Goal: Navigation & Orientation: Go to known website

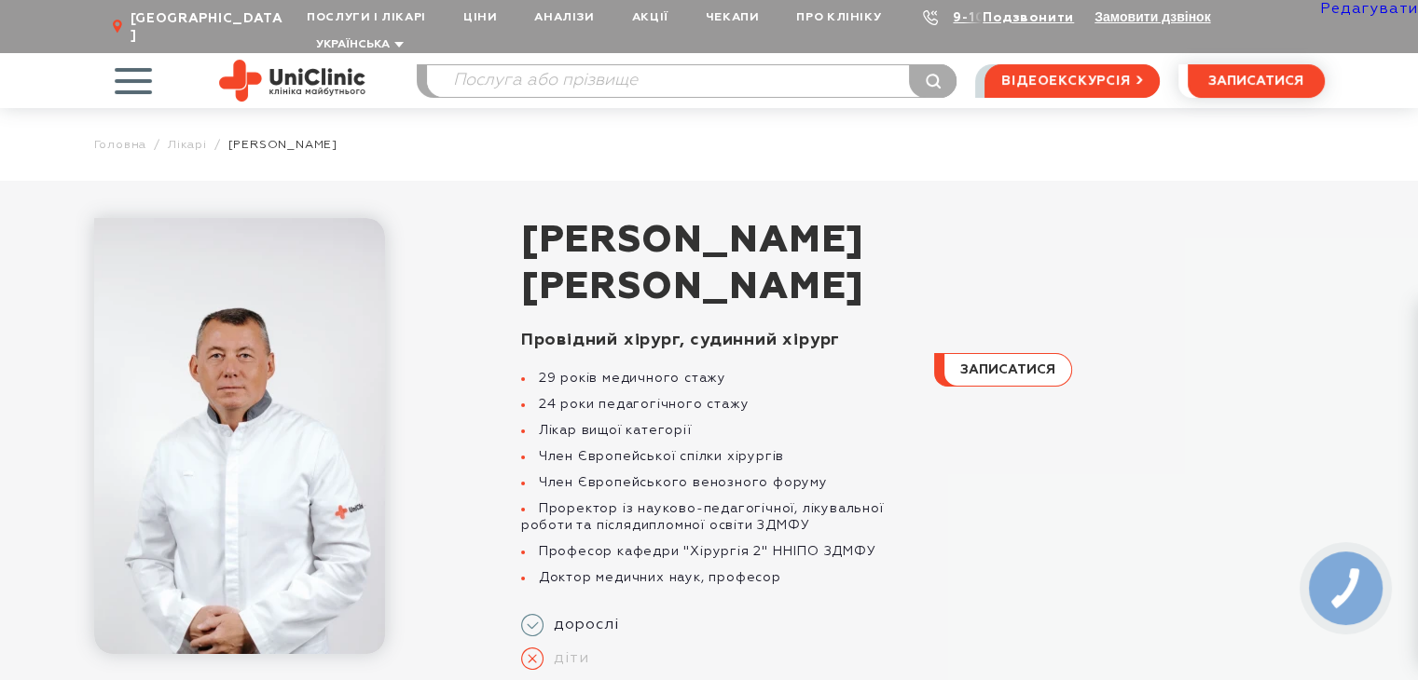
click at [332, 60] on img at bounding box center [292, 81] width 146 height 42
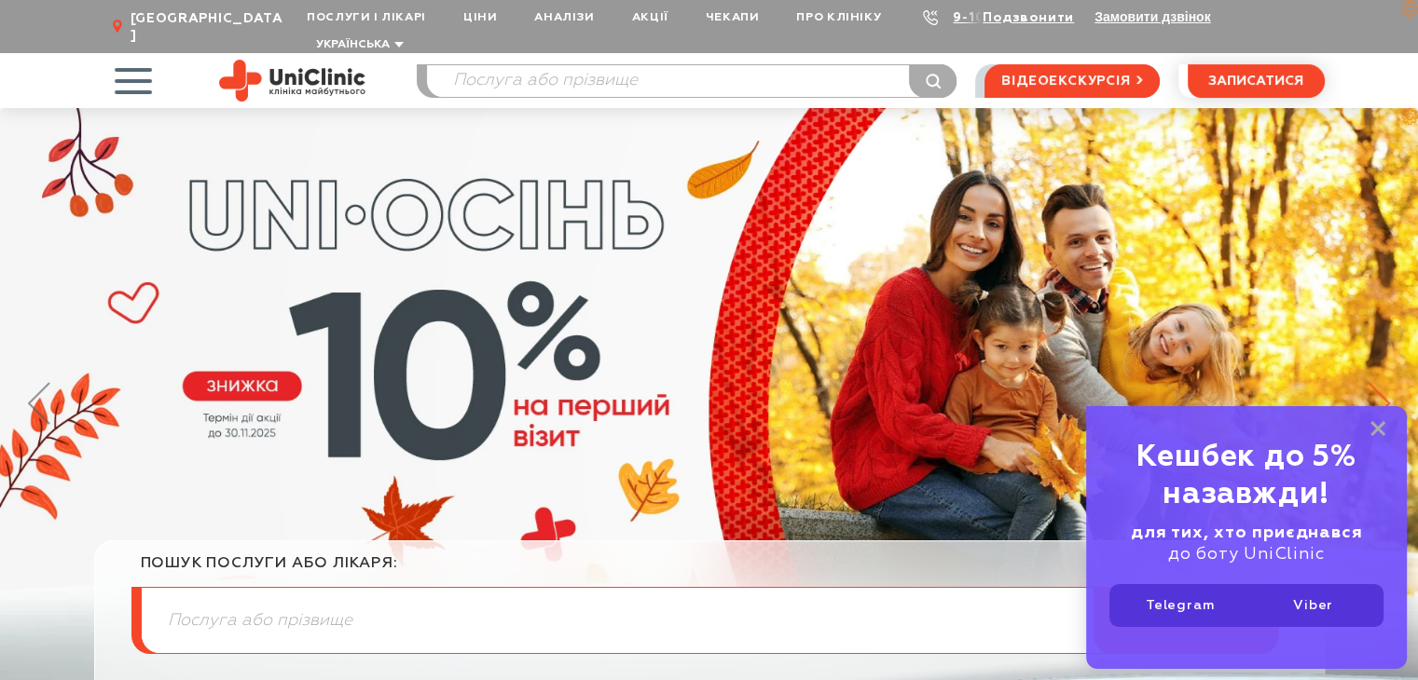
click at [1376, 383] on icon at bounding box center [1378, 403] width 22 height 43
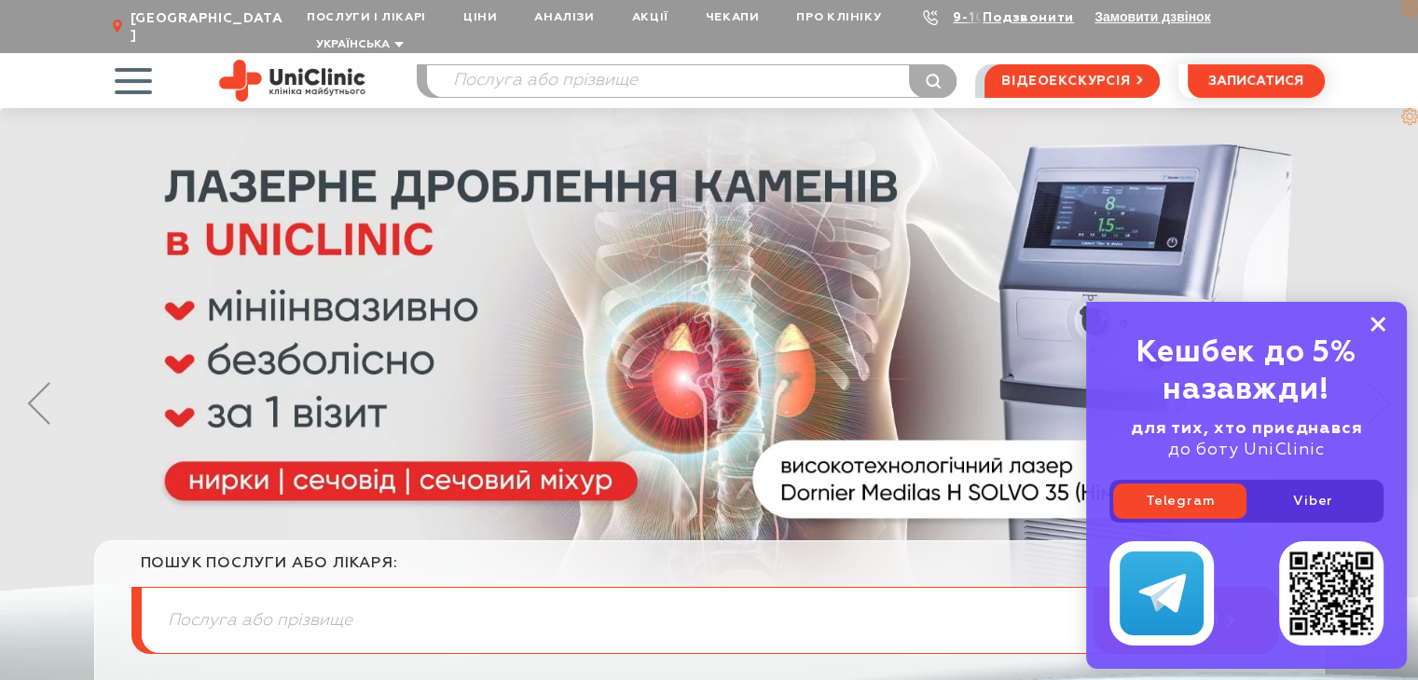
click at [1379, 326] on rect at bounding box center [1377, 324] width 15 height 15
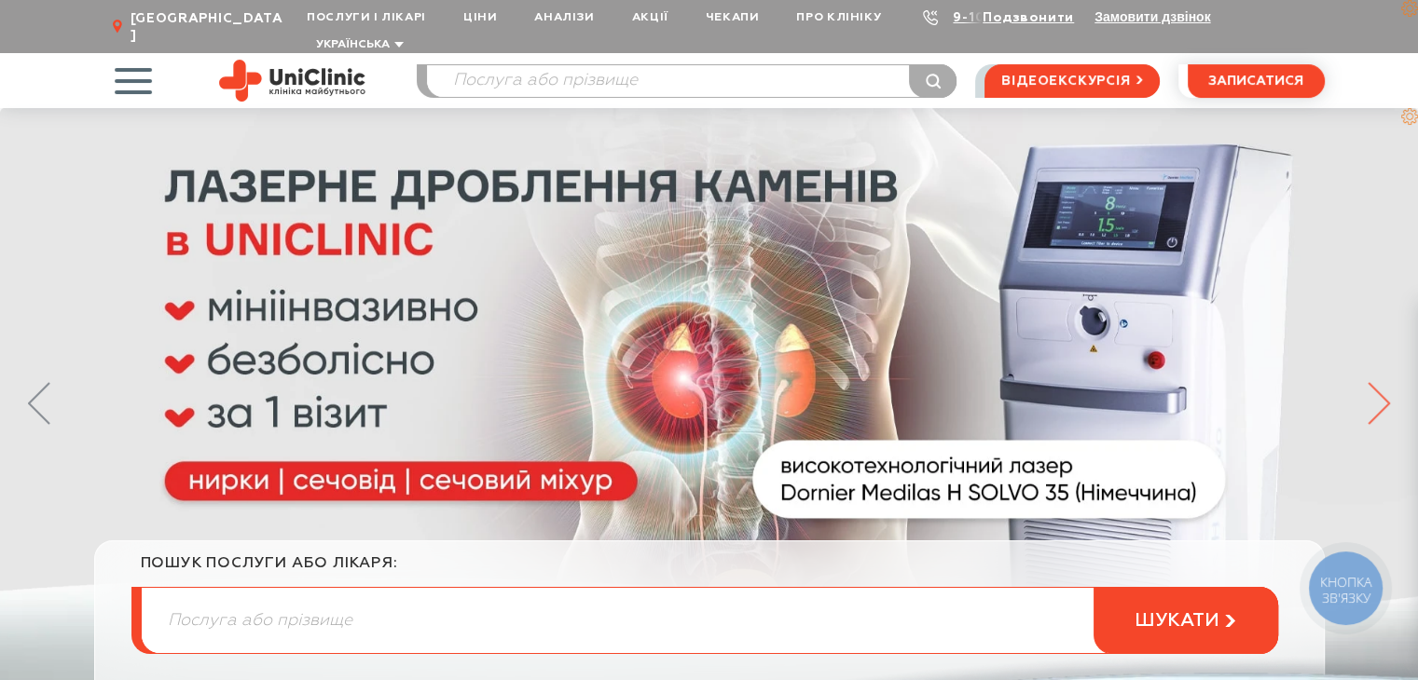
click at [1377, 382] on icon at bounding box center [1378, 403] width 22 height 43
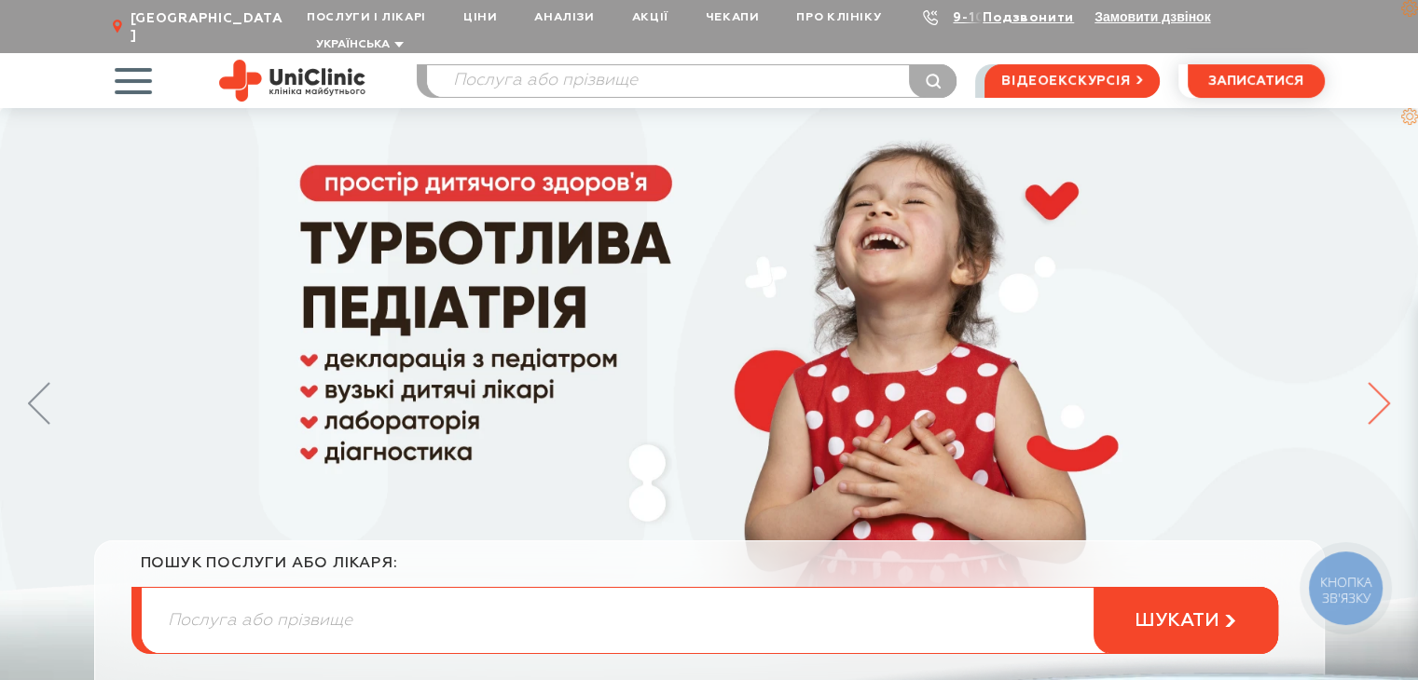
click at [1377, 382] on icon at bounding box center [1378, 403] width 22 height 43
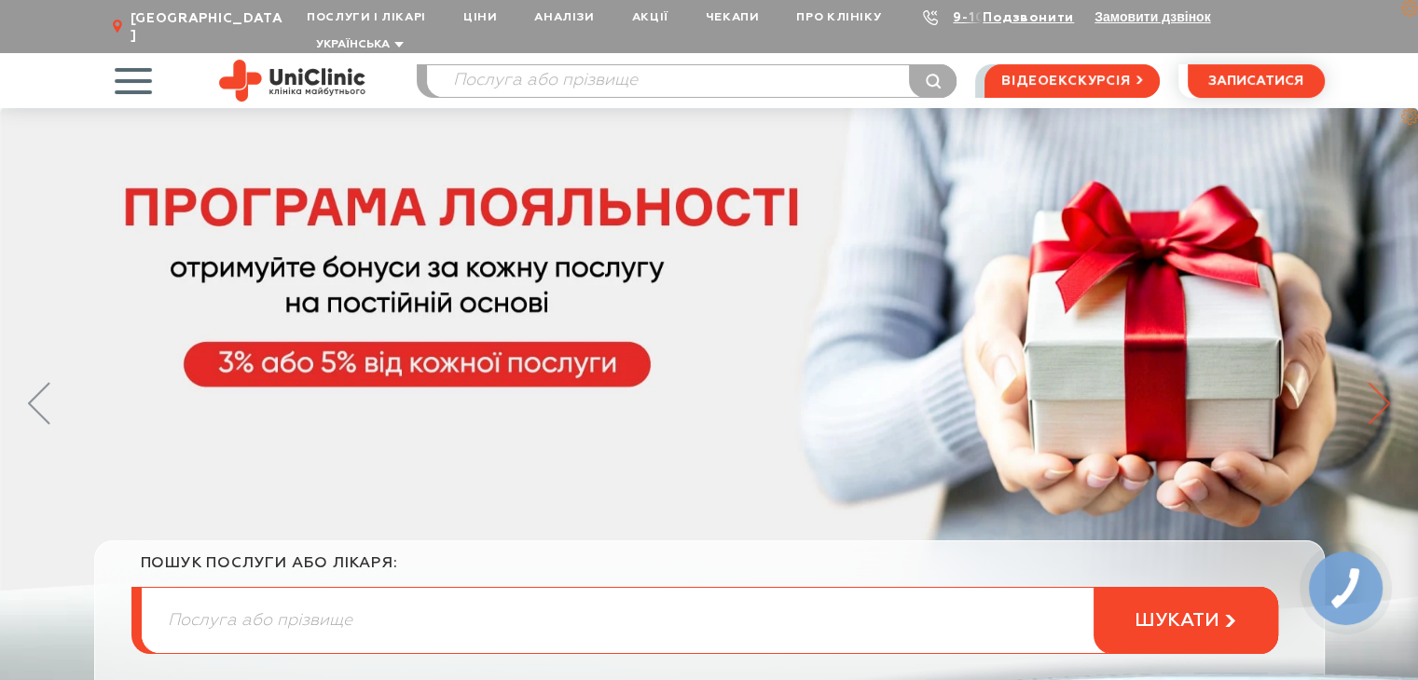
click at [1377, 382] on icon at bounding box center [1378, 403] width 22 height 43
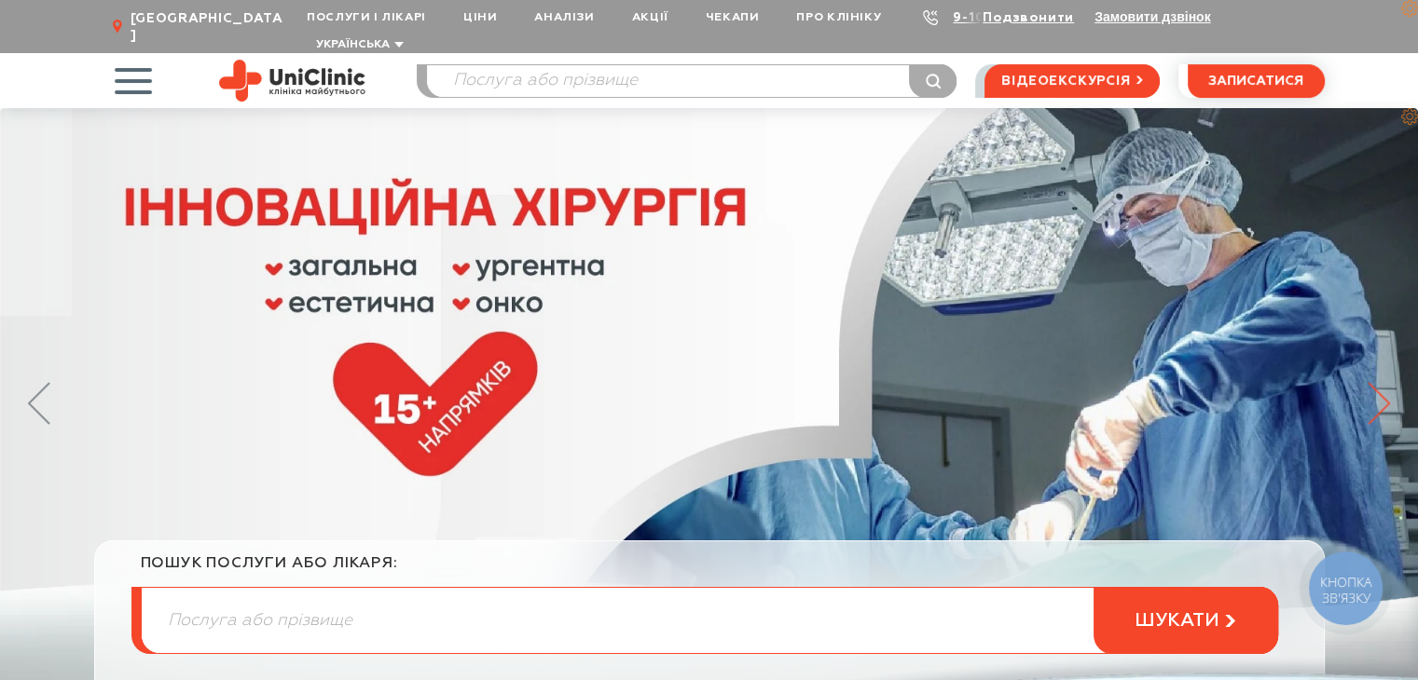
click at [1377, 382] on icon at bounding box center [1378, 403] width 22 height 43
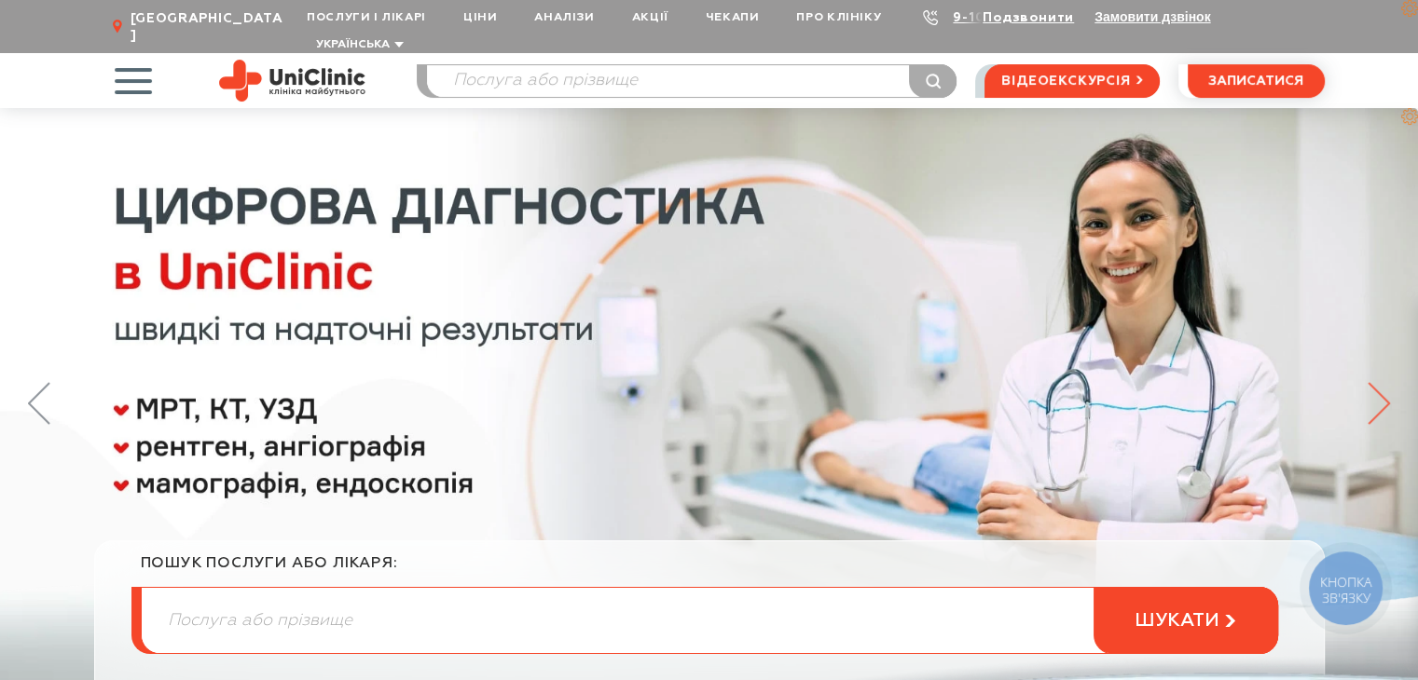
click at [1377, 382] on icon at bounding box center [1378, 403] width 22 height 43
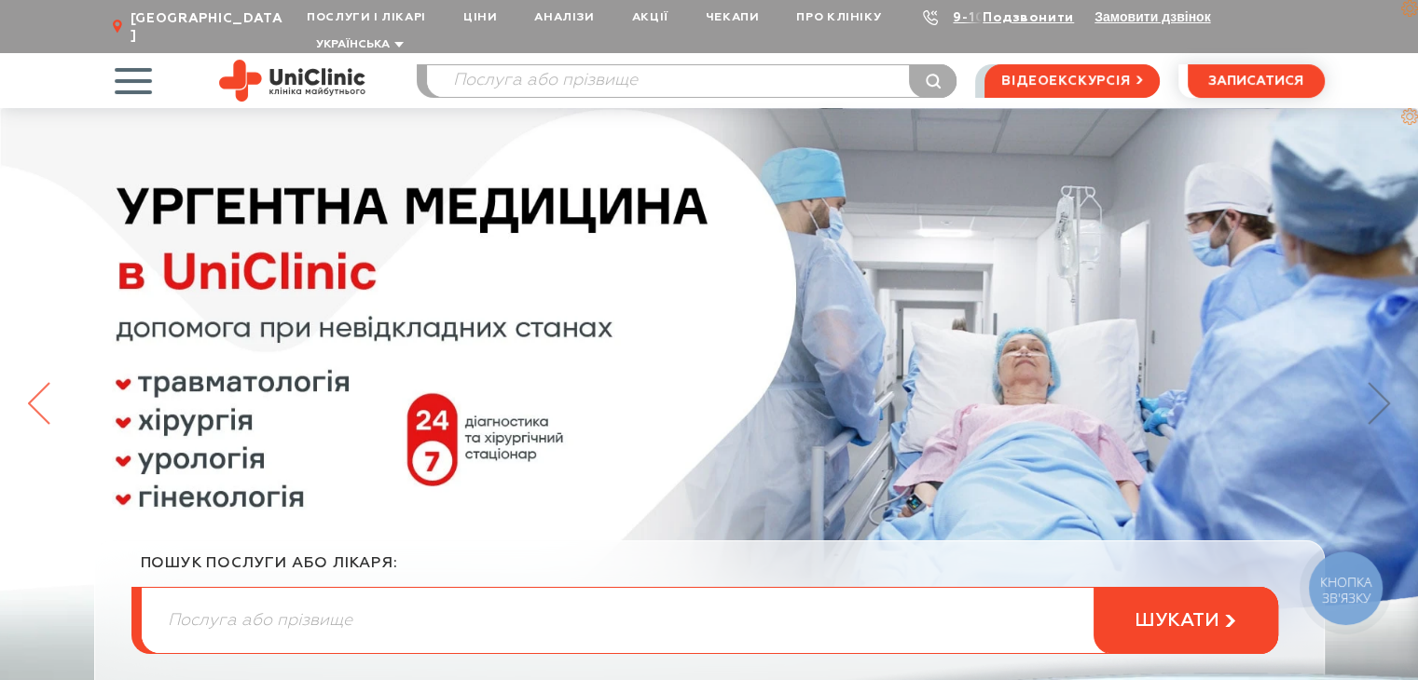
click at [39, 389] on icon at bounding box center [39, 403] width 22 height 43
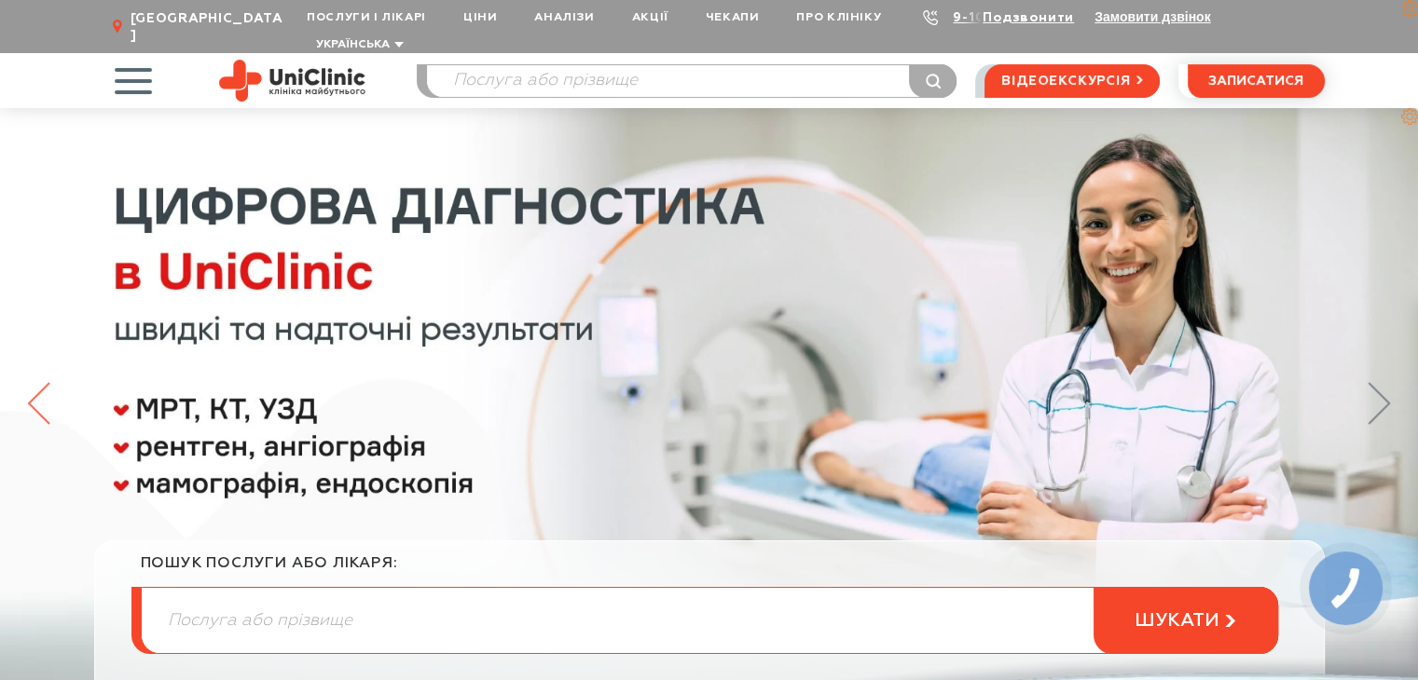
click at [39, 389] on icon at bounding box center [39, 403] width 22 height 43
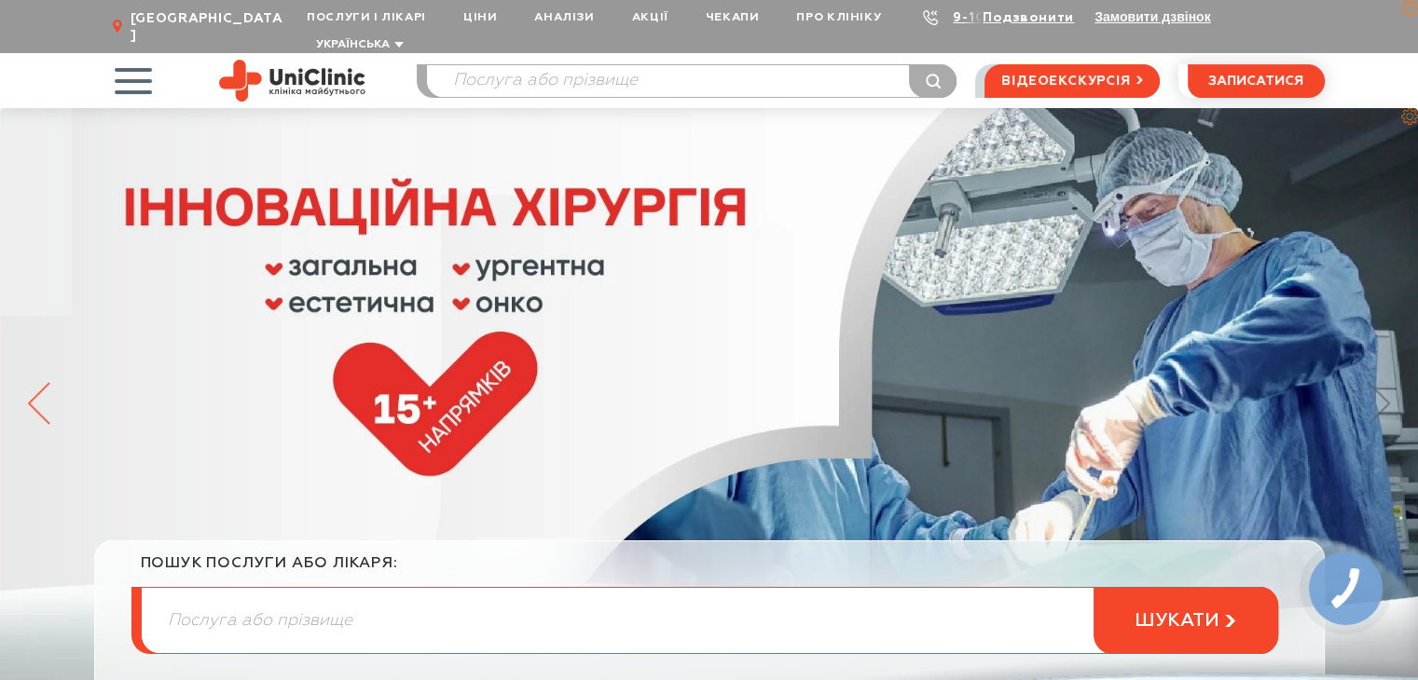
click at [39, 389] on icon at bounding box center [39, 403] width 22 height 43
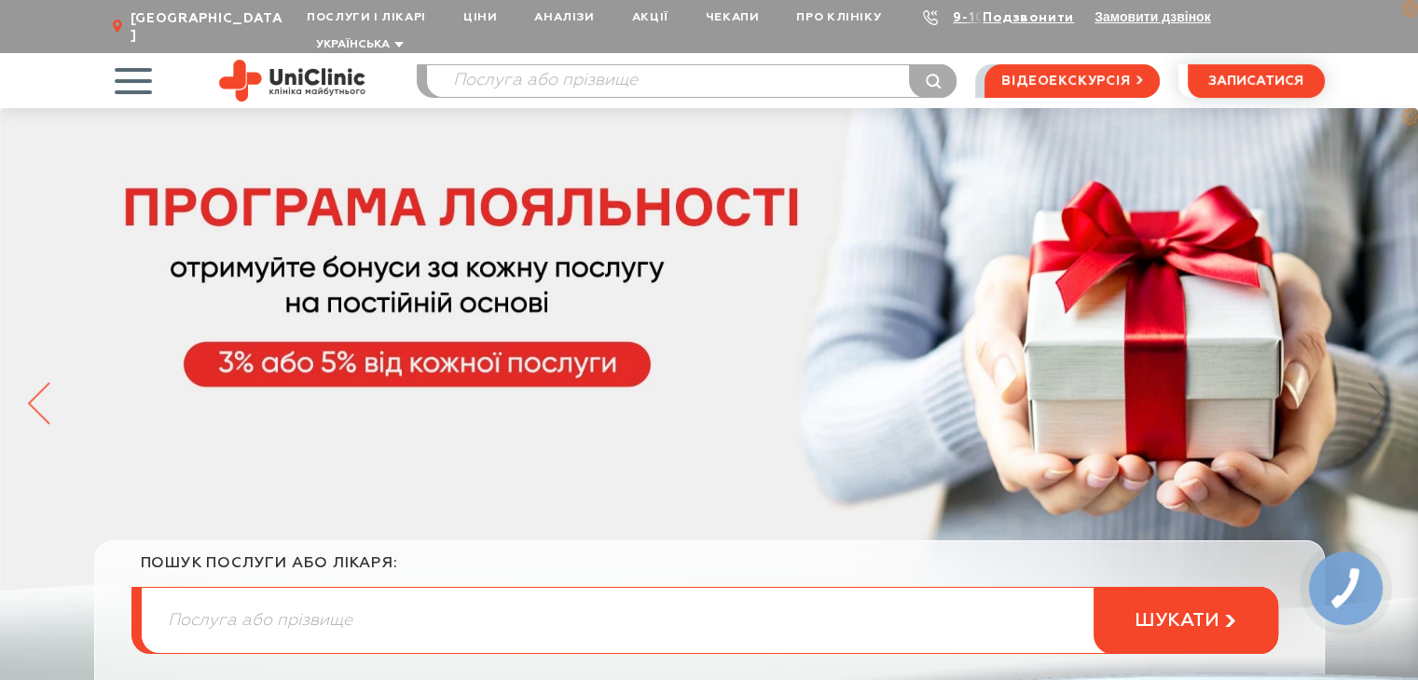
click at [39, 389] on icon at bounding box center [39, 403] width 22 height 43
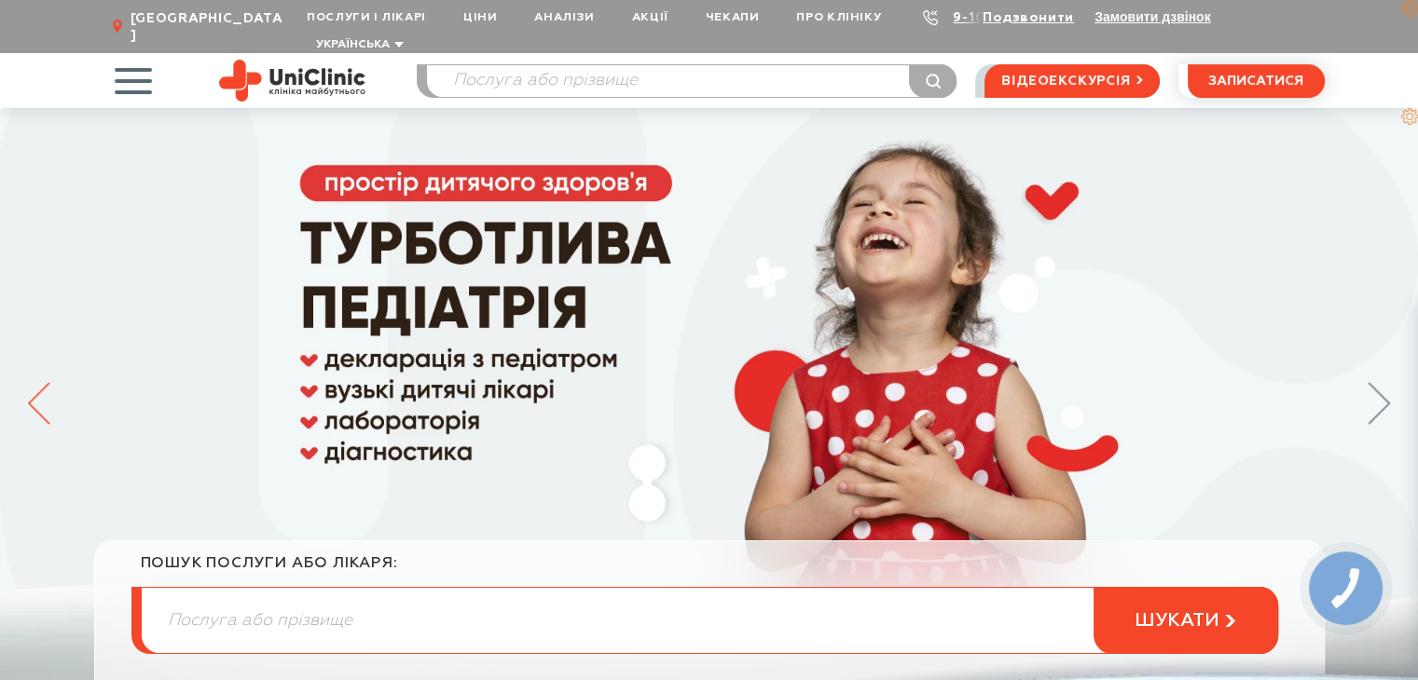
click at [39, 389] on icon at bounding box center [39, 403] width 22 height 43
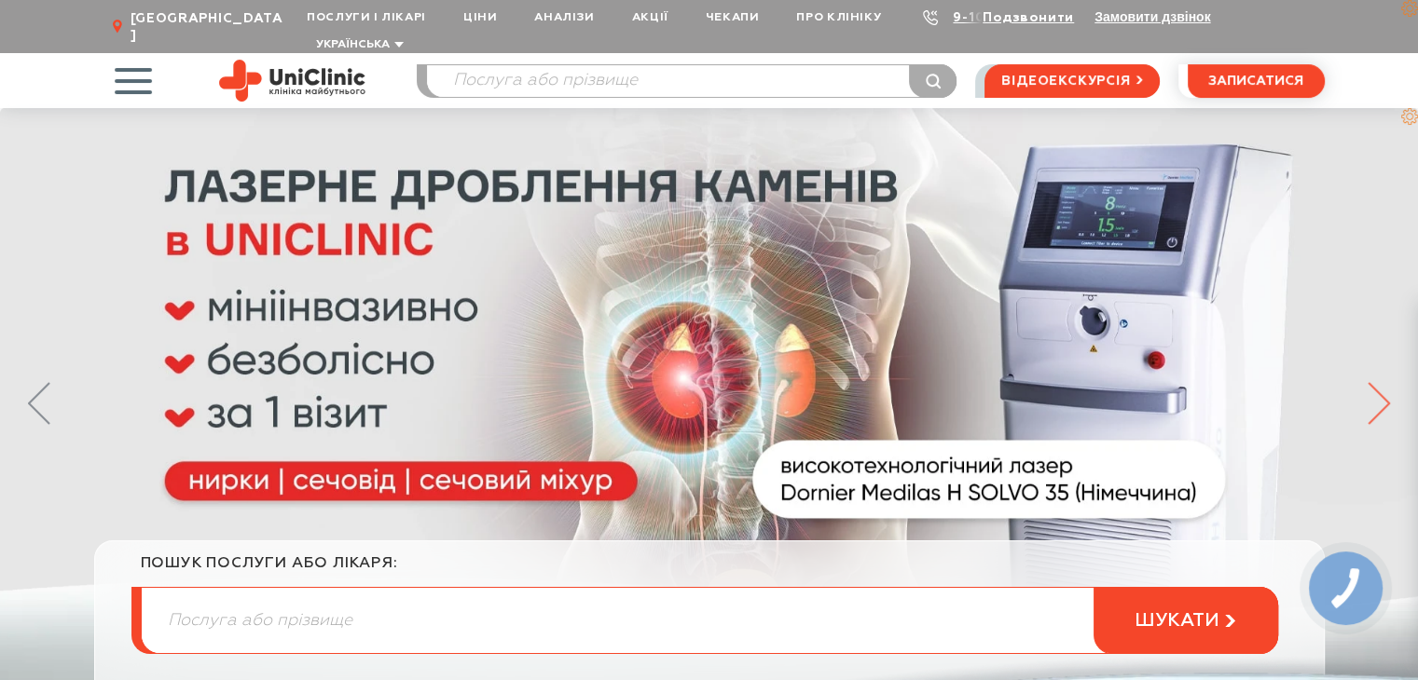
click at [1376, 383] on icon at bounding box center [1378, 403] width 21 height 41
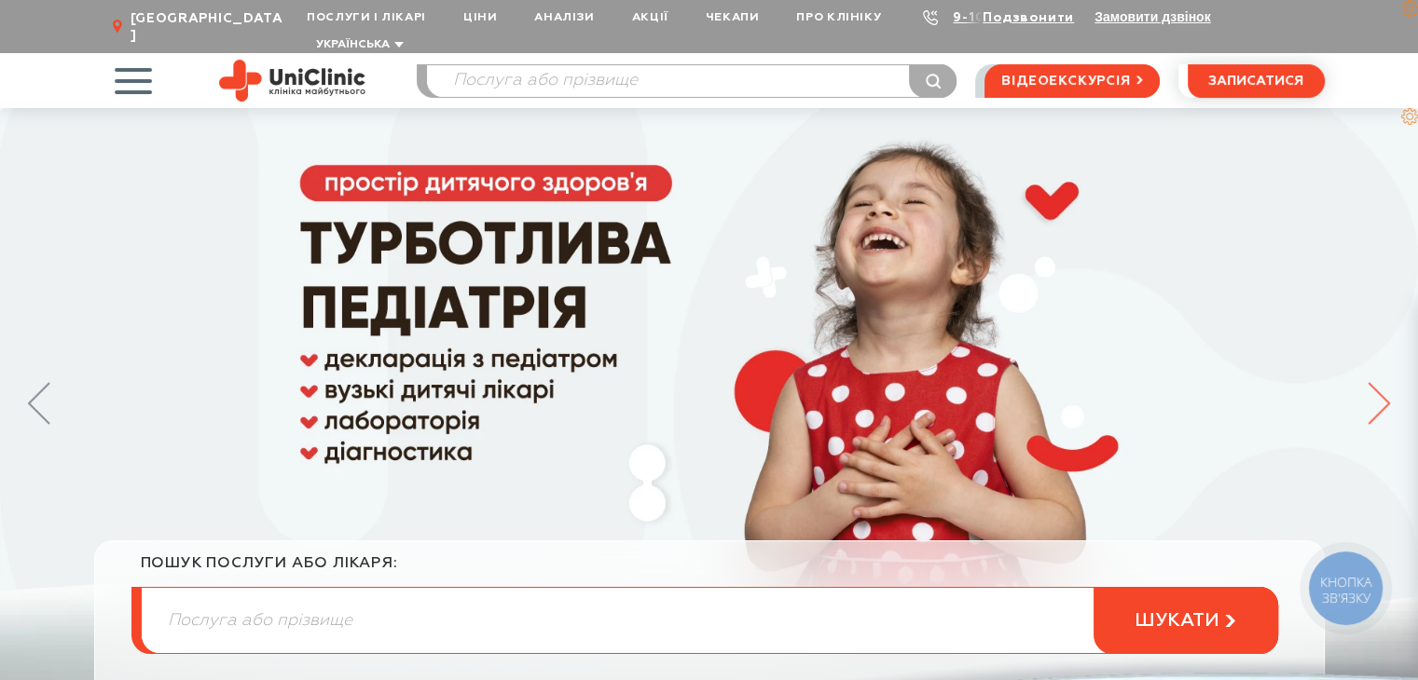
click at [1376, 383] on icon at bounding box center [1378, 403] width 21 height 41
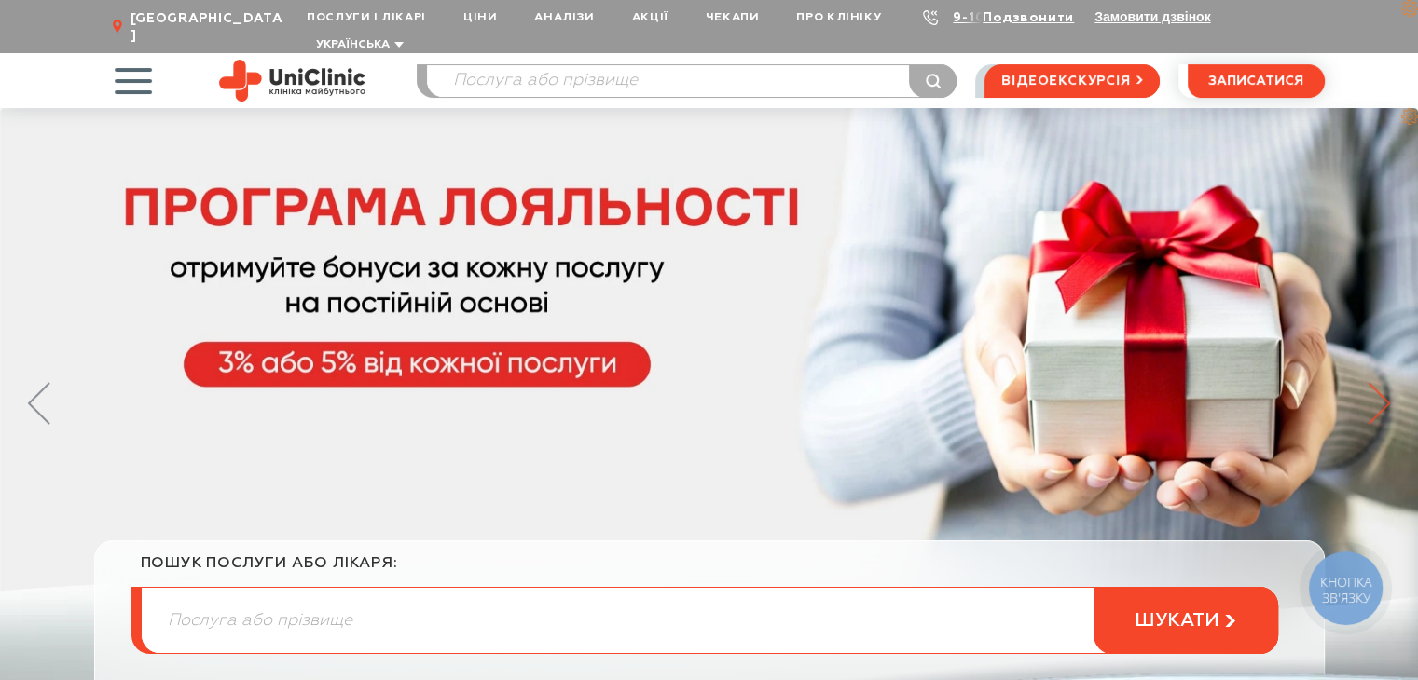
click at [1376, 383] on icon at bounding box center [1378, 403] width 21 height 41
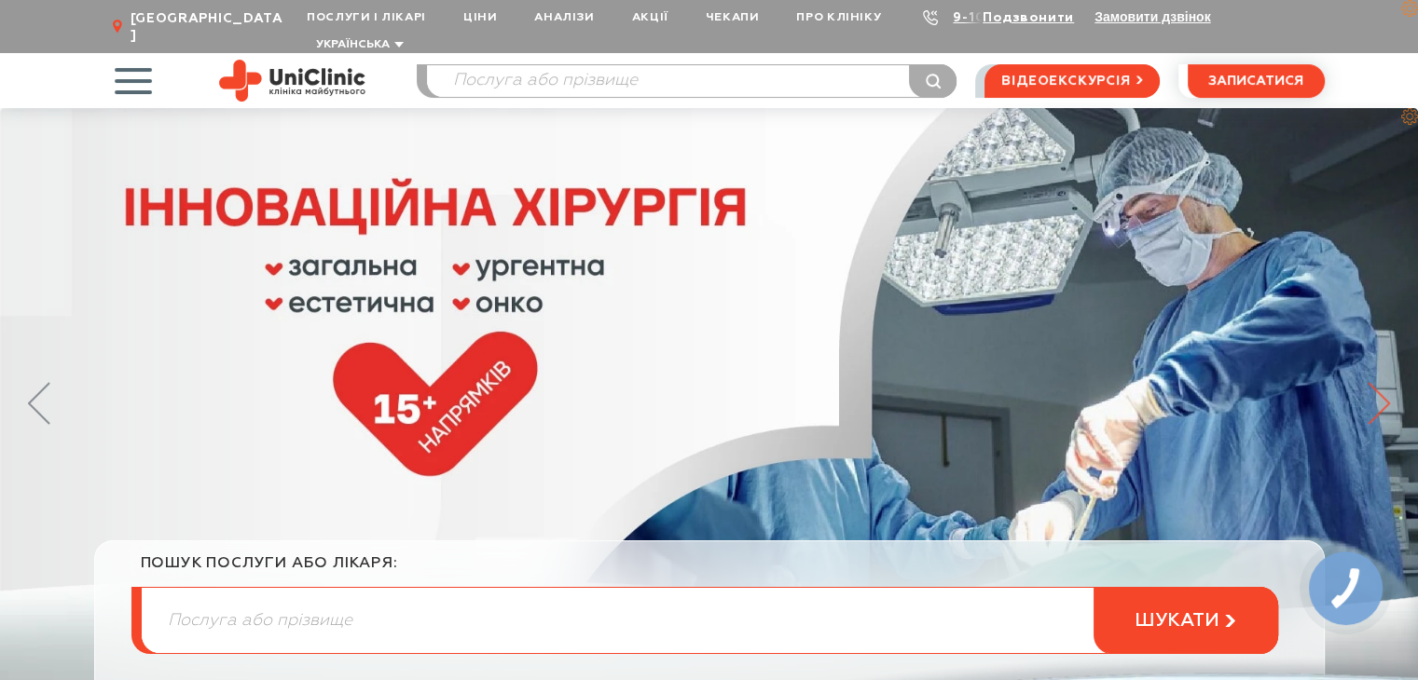
click at [1376, 383] on icon at bounding box center [1378, 403] width 21 height 41
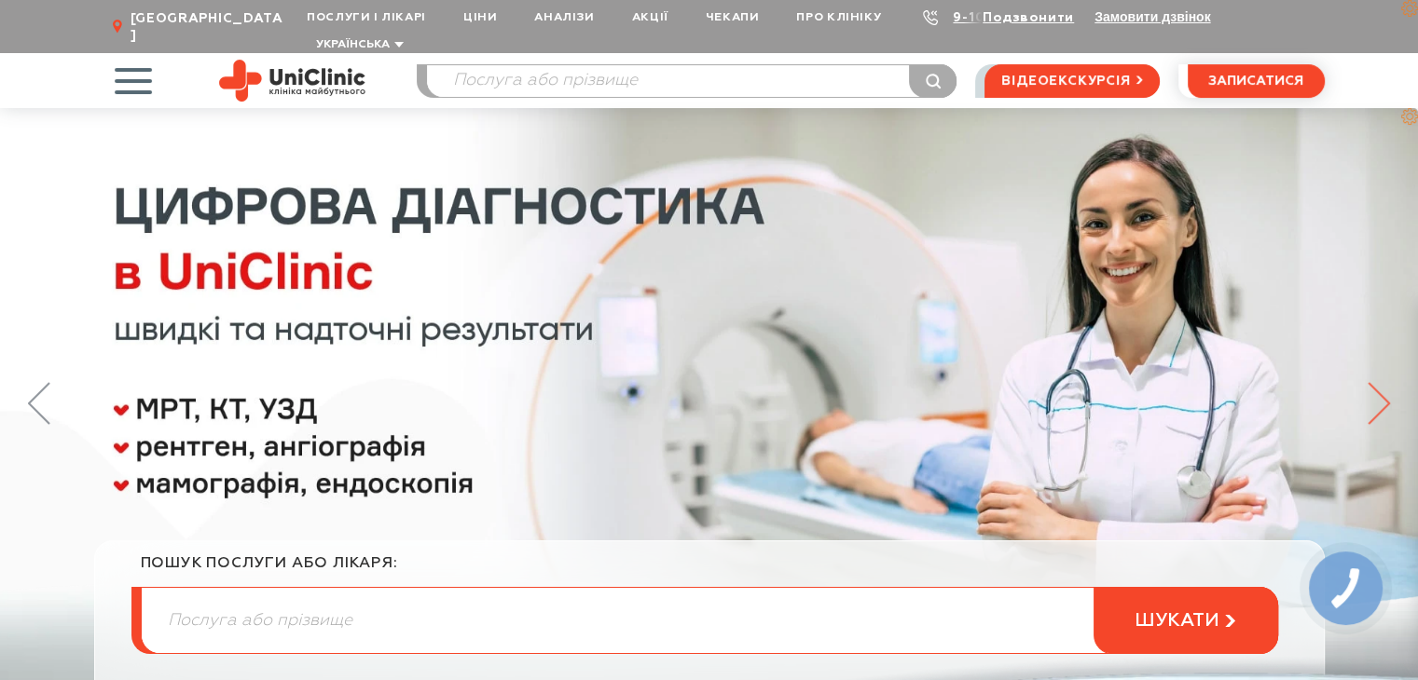
click at [1376, 383] on icon at bounding box center [1378, 403] width 21 height 41
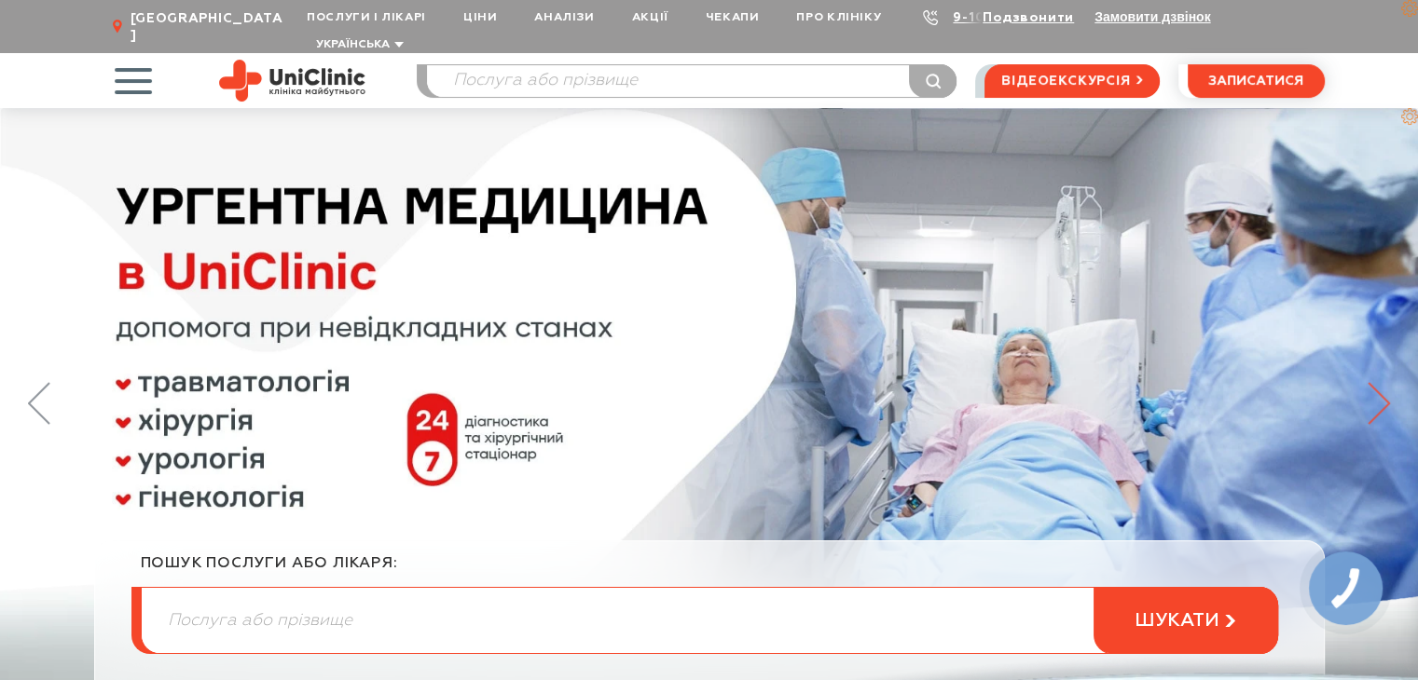
click at [1376, 382] on icon at bounding box center [1378, 403] width 22 height 43
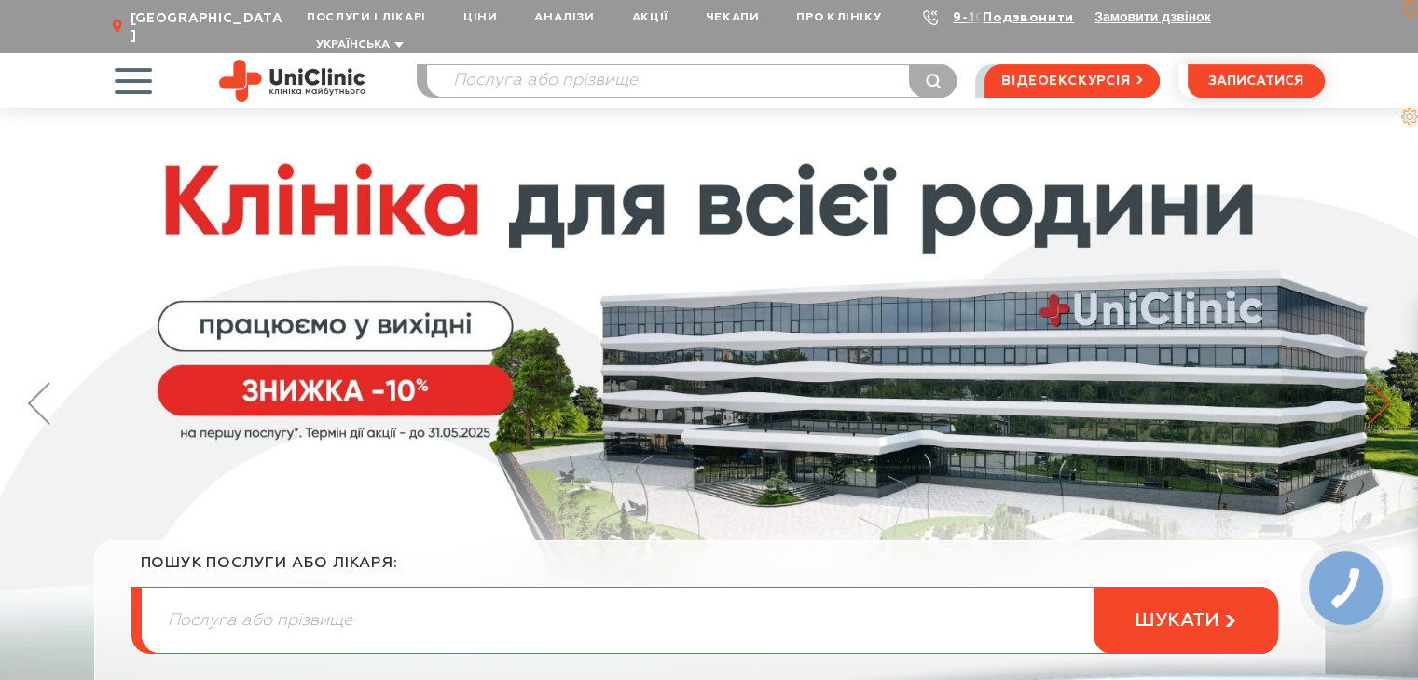
click at [1379, 382] on icon at bounding box center [1378, 403] width 22 height 43
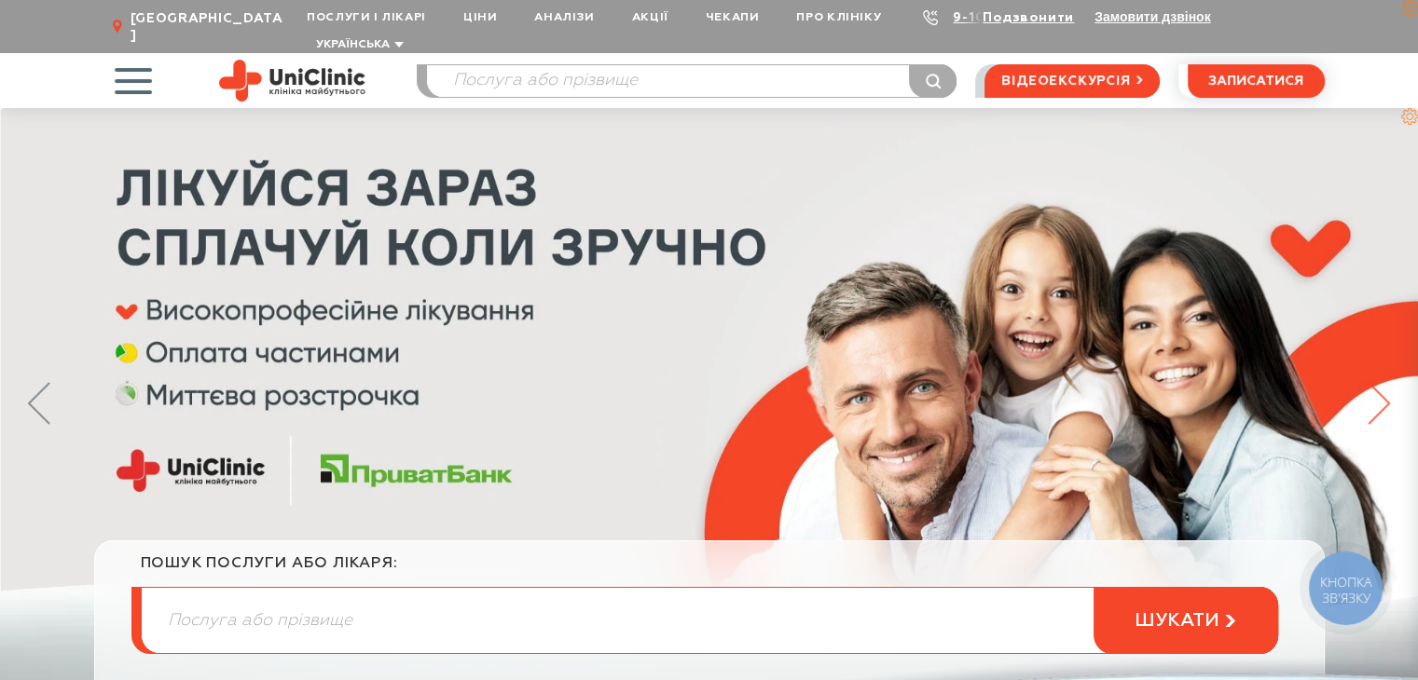
click at [1379, 382] on icon at bounding box center [1378, 403] width 22 height 43
